Goal: Task Accomplishment & Management: Use online tool/utility

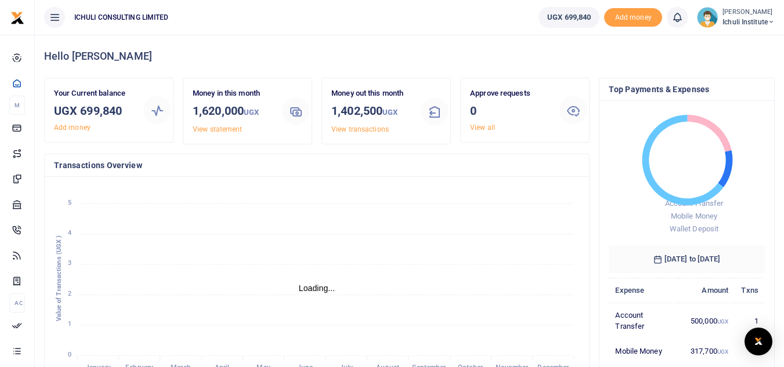
scroll to position [9, 9]
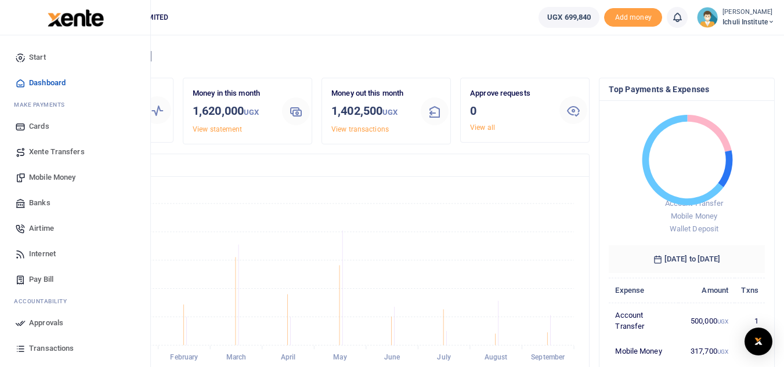
click at [50, 348] on span "Transactions" at bounding box center [51, 349] width 45 height 12
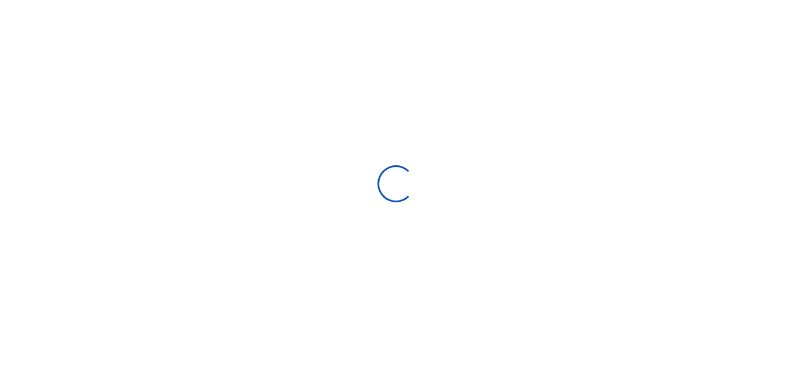
select select
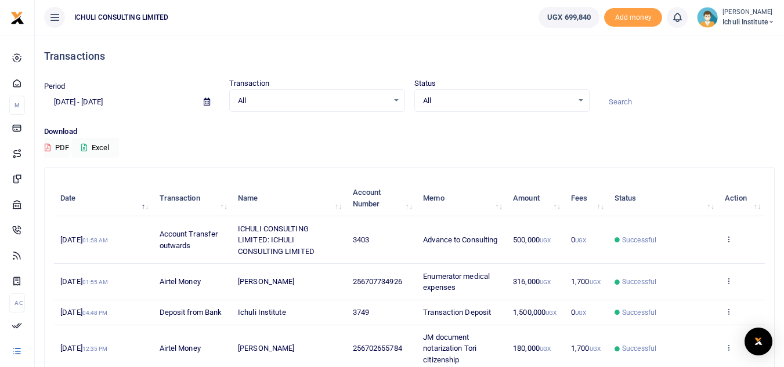
click at [205, 103] on icon at bounding box center [207, 102] width 6 height 8
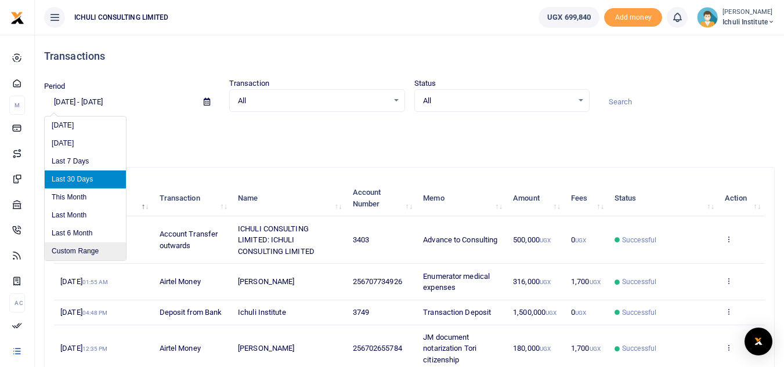
click at [81, 256] on li "Custom Range" at bounding box center [85, 251] width 81 height 18
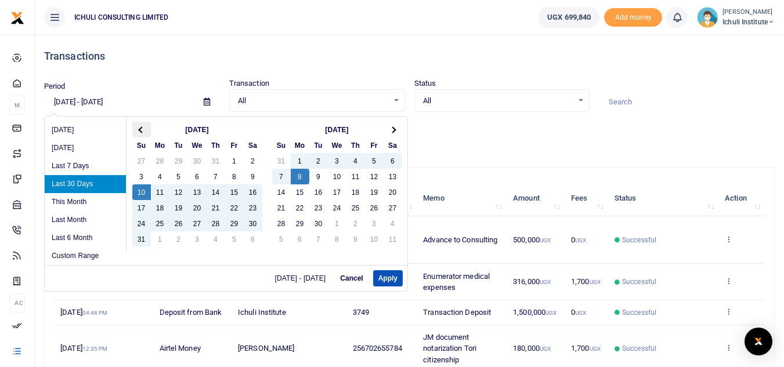
click at [141, 131] on span at bounding box center [141, 129] width 6 height 6
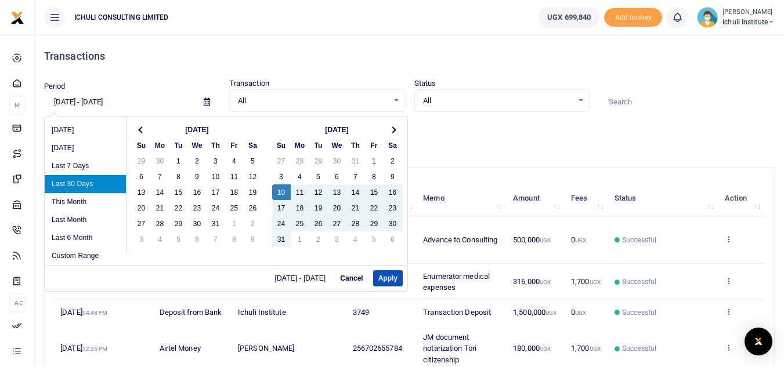
click at [141, 131] on span at bounding box center [141, 129] width 6 height 6
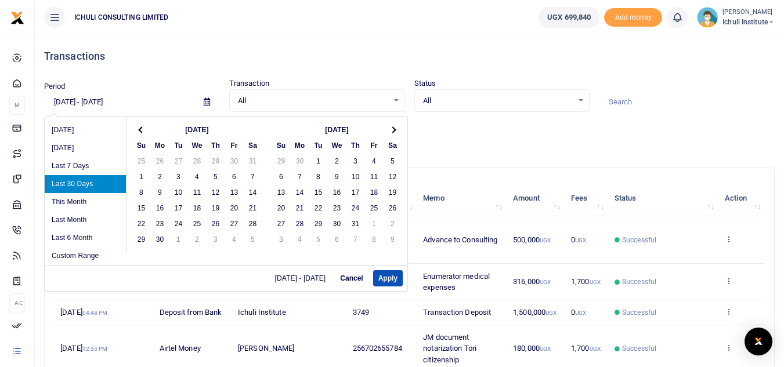
click at [141, 131] on span at bounding box center [141, 129] width 6 height 6
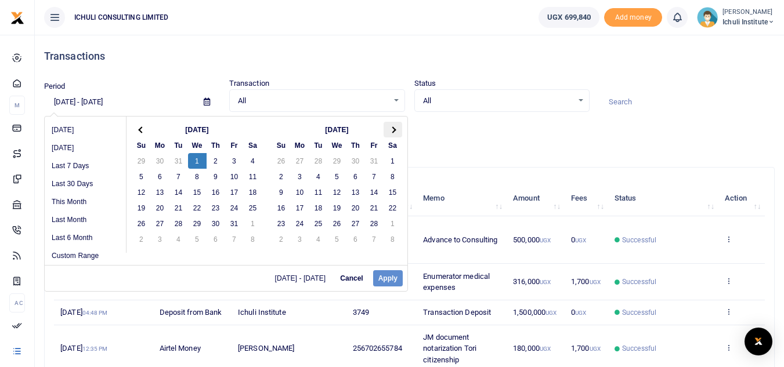
click at [396, 133] on th at bounding box center [392, 130] width 19 height 16
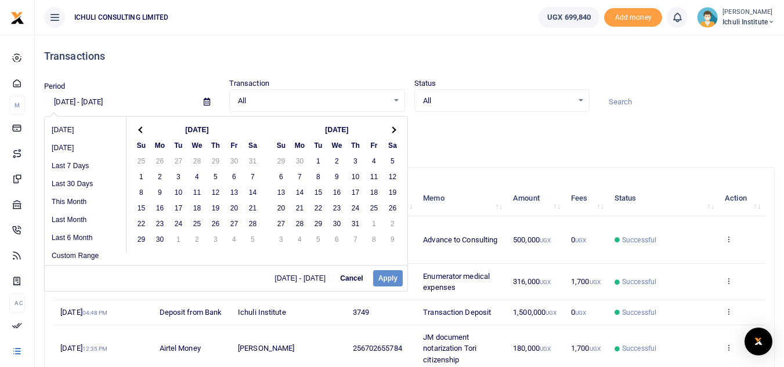
click at [396, 133] on th at bounding box center [392, 130] width 19 height 16
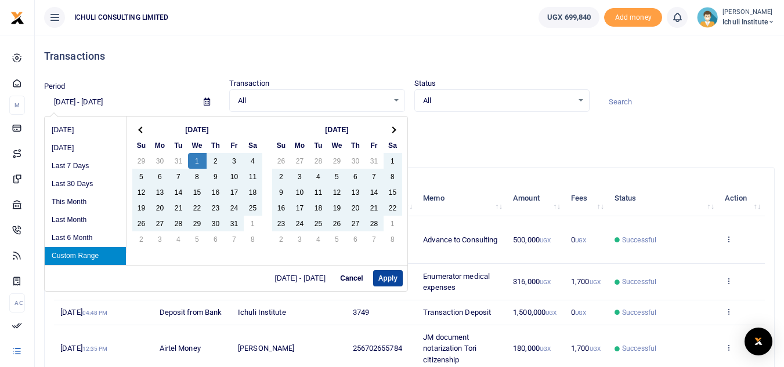
click at [387, 278] on button "Apply" at bounding box center [388, 278] width 30 height 16
type input "01/01/2025 - 08/31/2025"
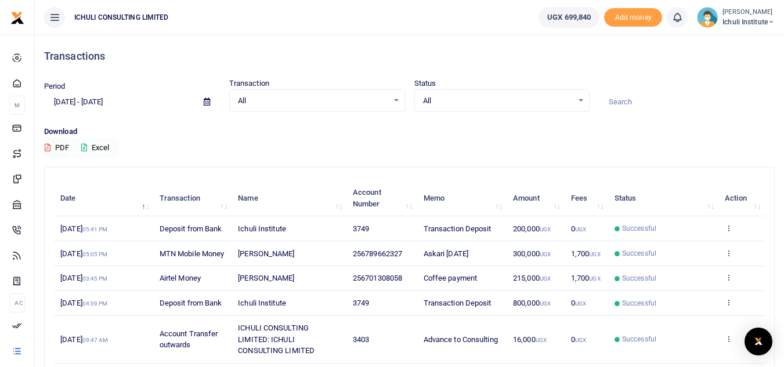
click at [98, 147] on button "Excel" at bounding box center [95, 148] width 48 height 20
